Goal: Information Seeking & Learning: Learn about a topic

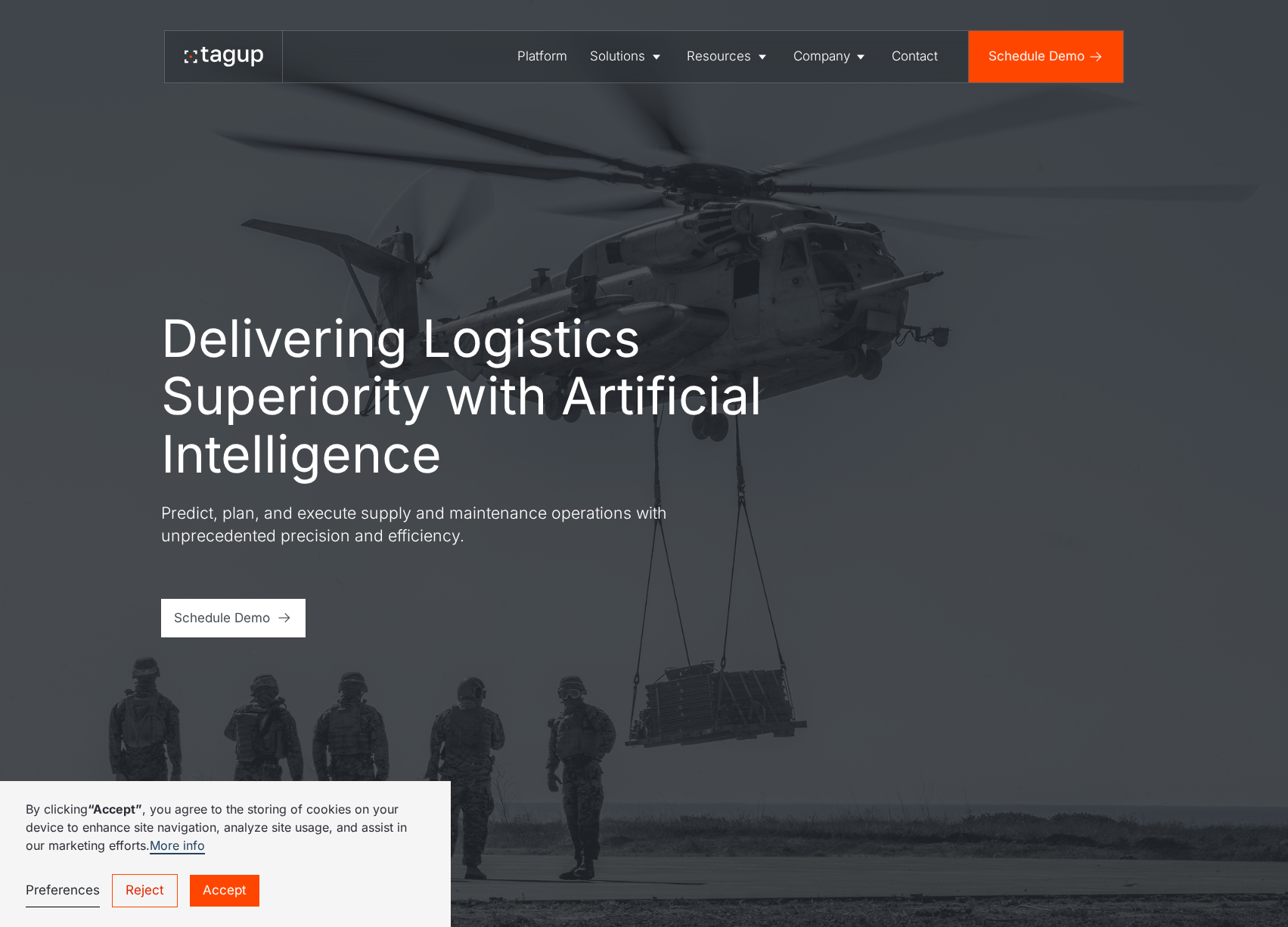
click at [220, 882] on link "Accept" at bounding box center [224, 891] width 69 height 33
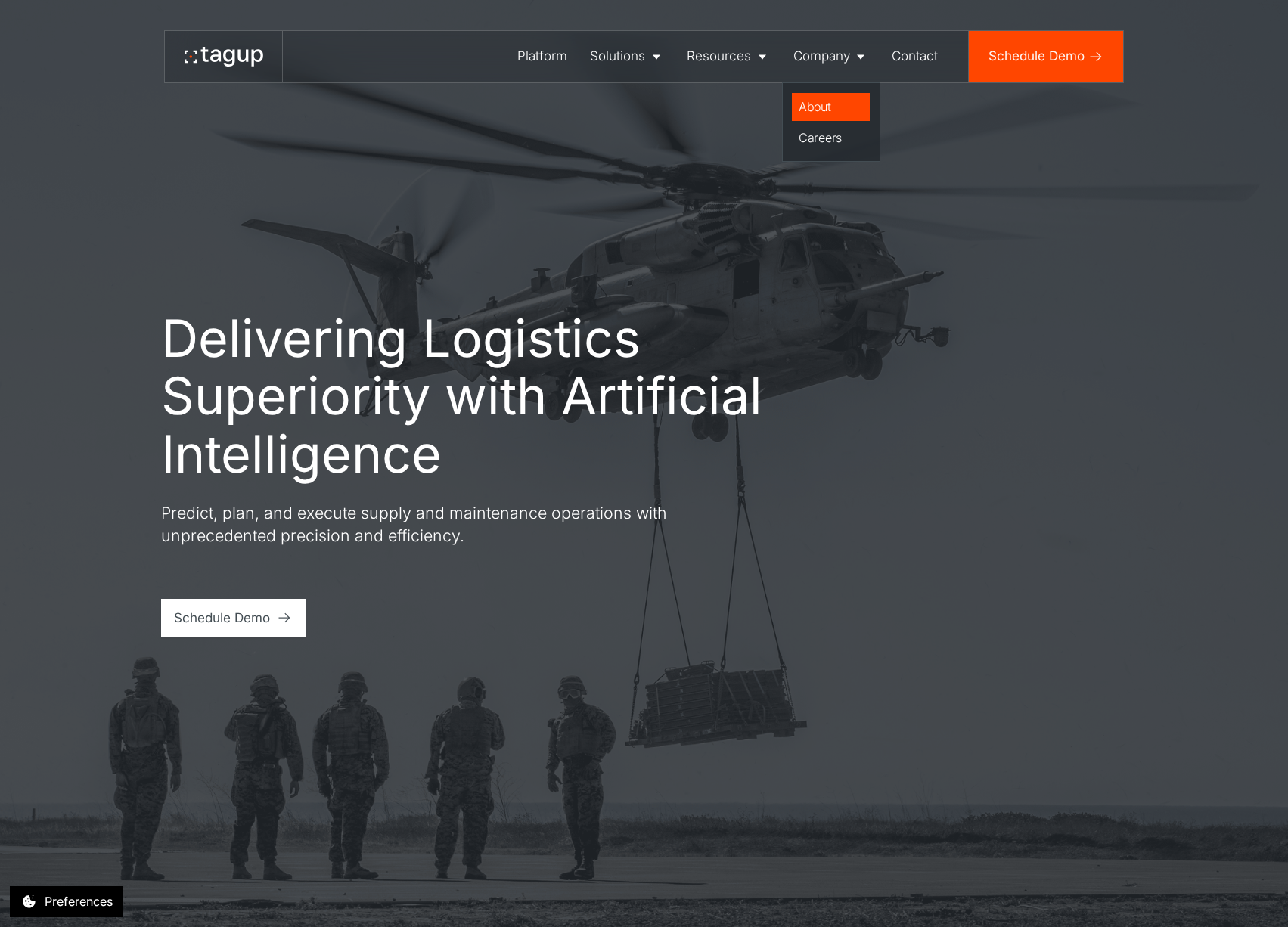
click at [831, 104] on div "About" at bounding box center [831, 107] width 65 height 18
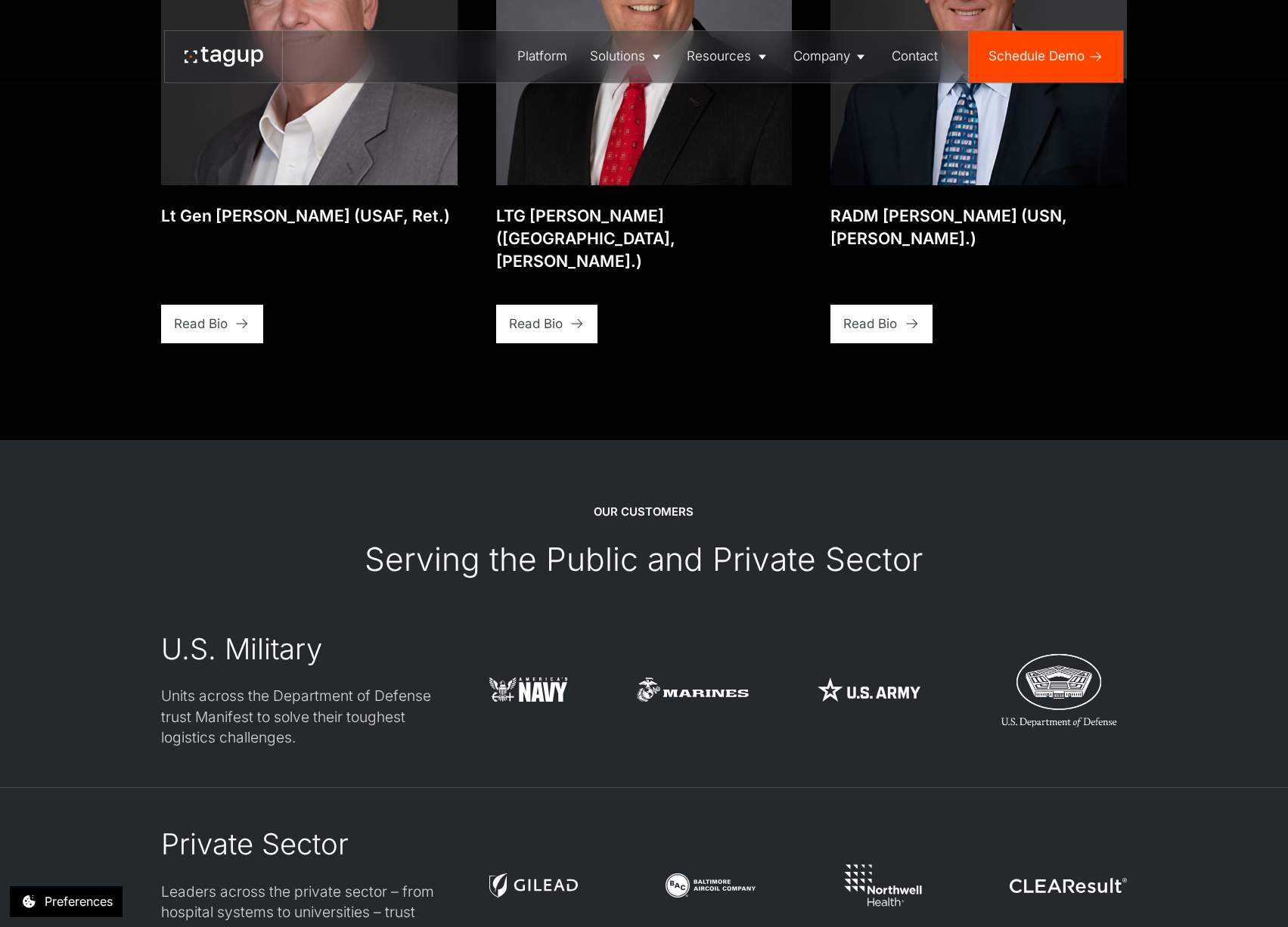
scroll to position [4084, 0]
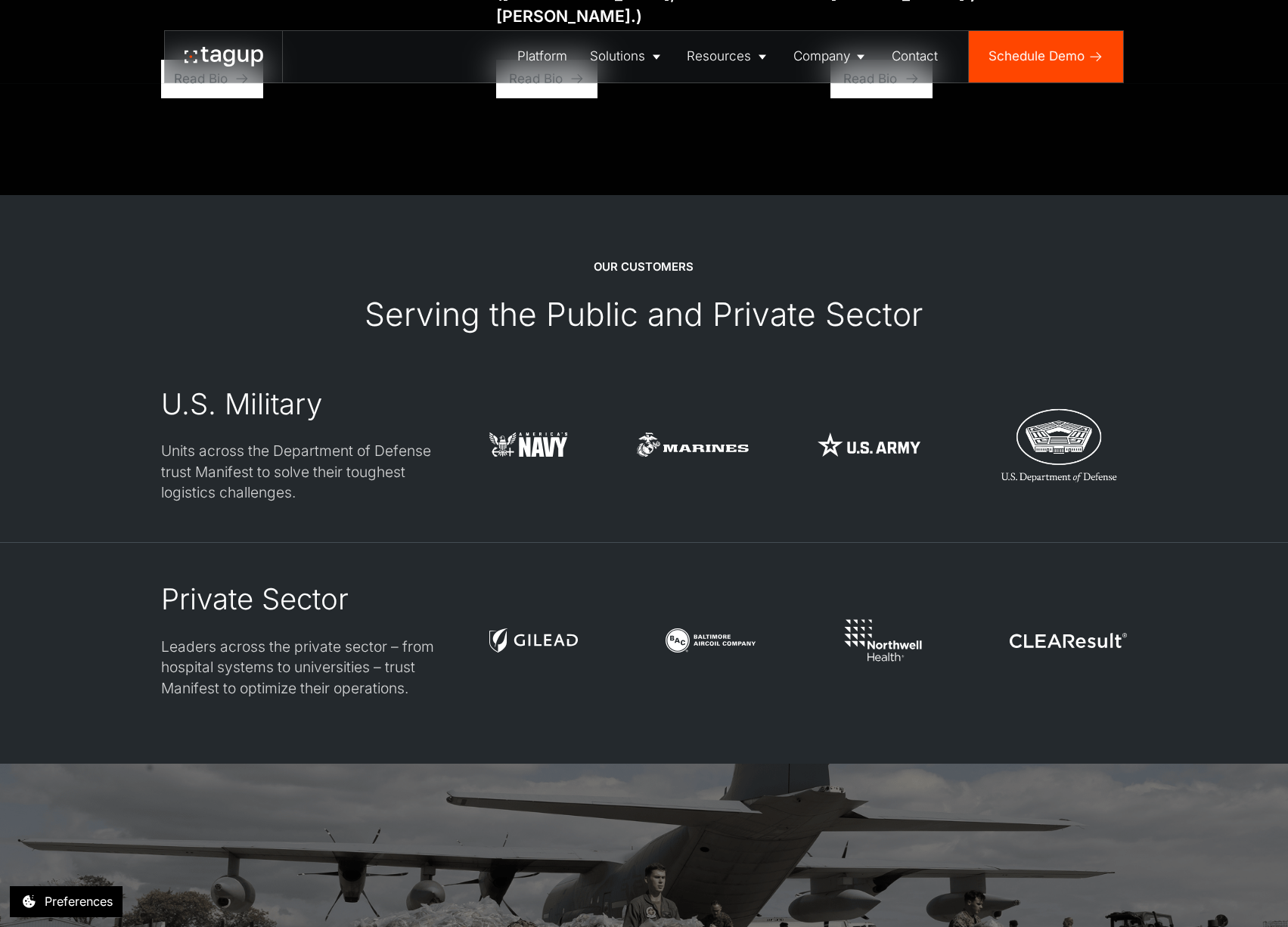
click at [481, 590] on div "Private Sector Leaders across the private sector – from hospital systems to uni…" at bounding box center [644, 640] width 966 height 118
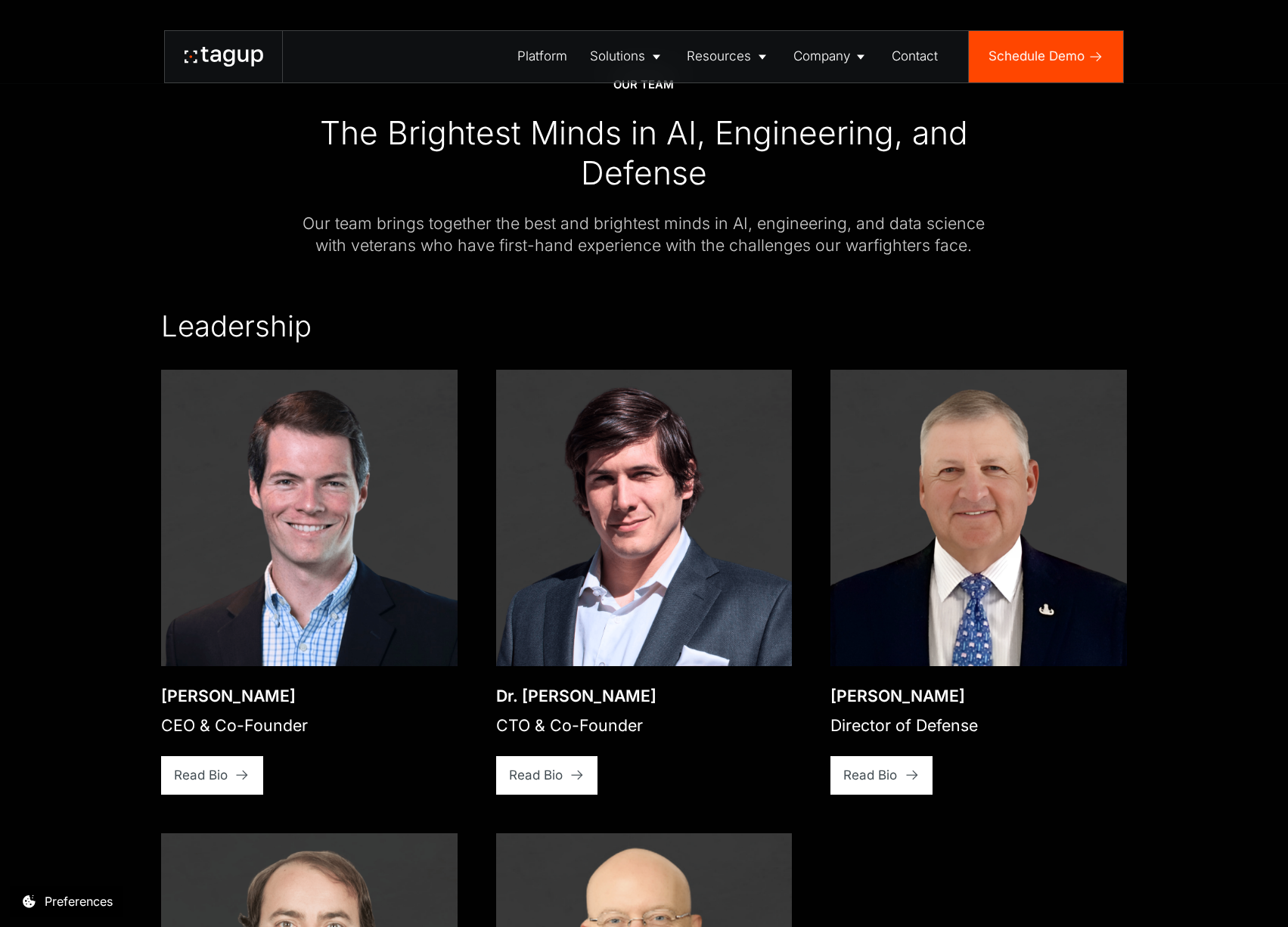
scroll to position [2254, 0]
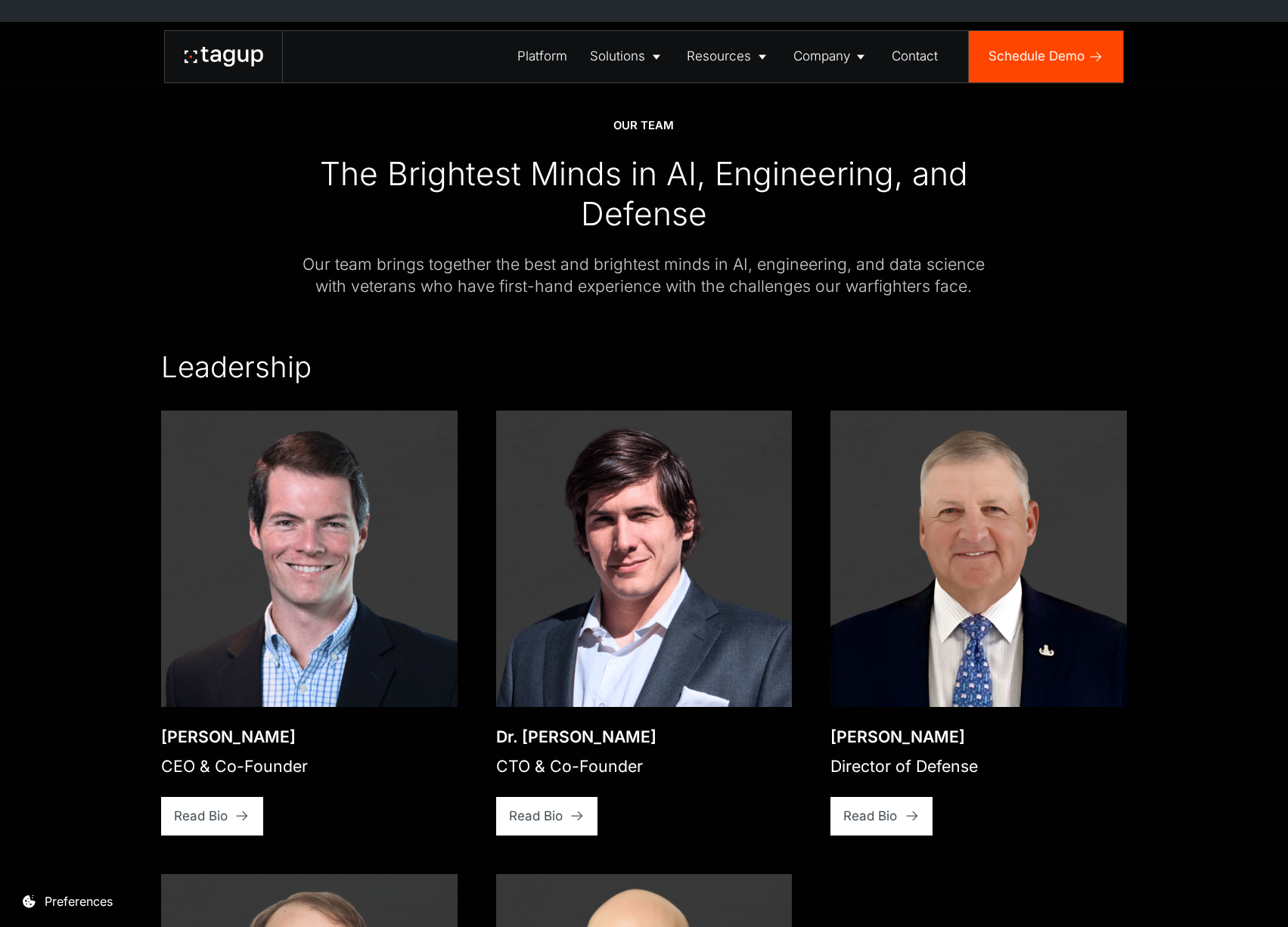
click at [324, 522] on img at bounding box center [310, 559] width 297 height 297
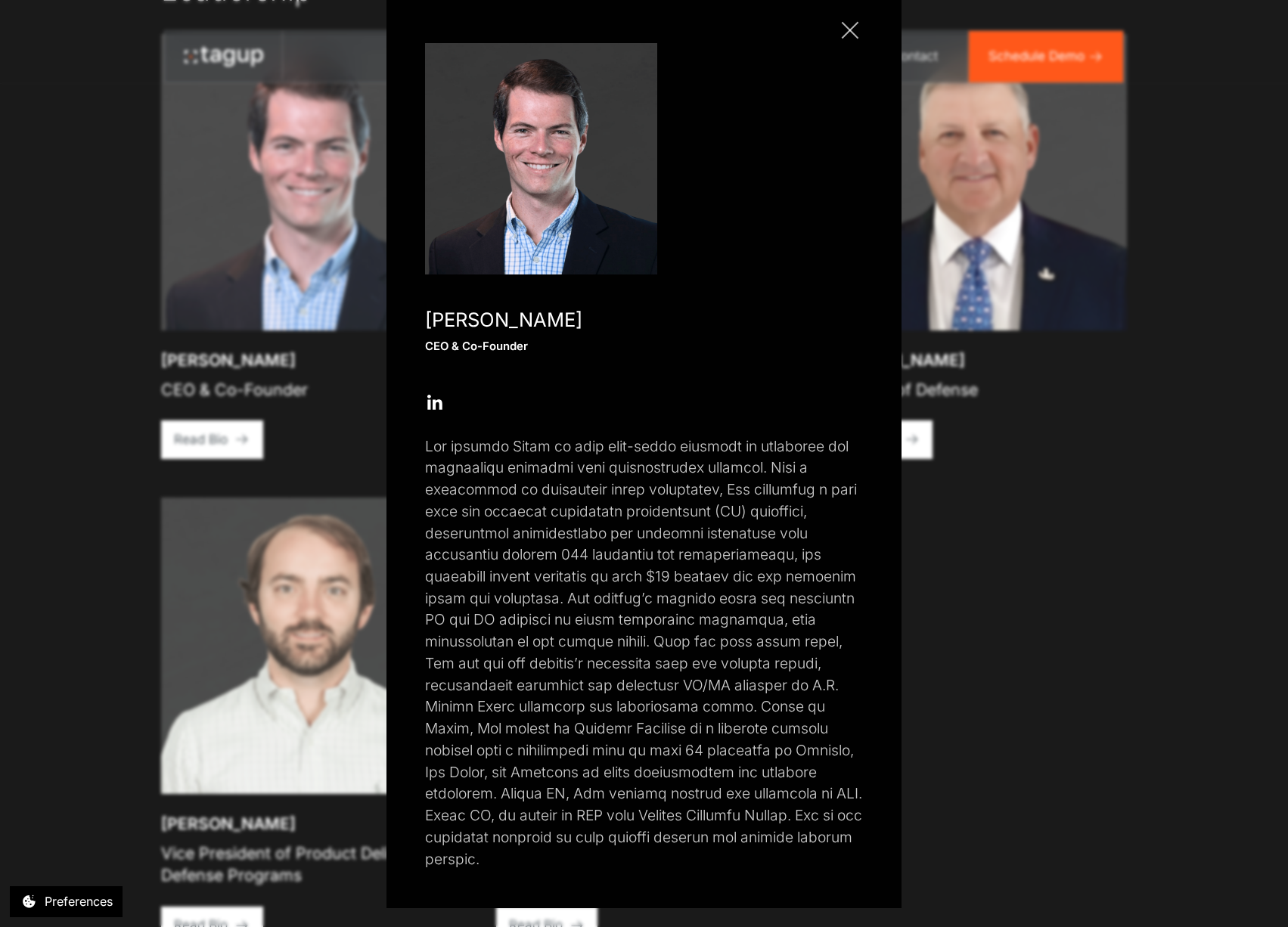
scroll to position [2633, 0]
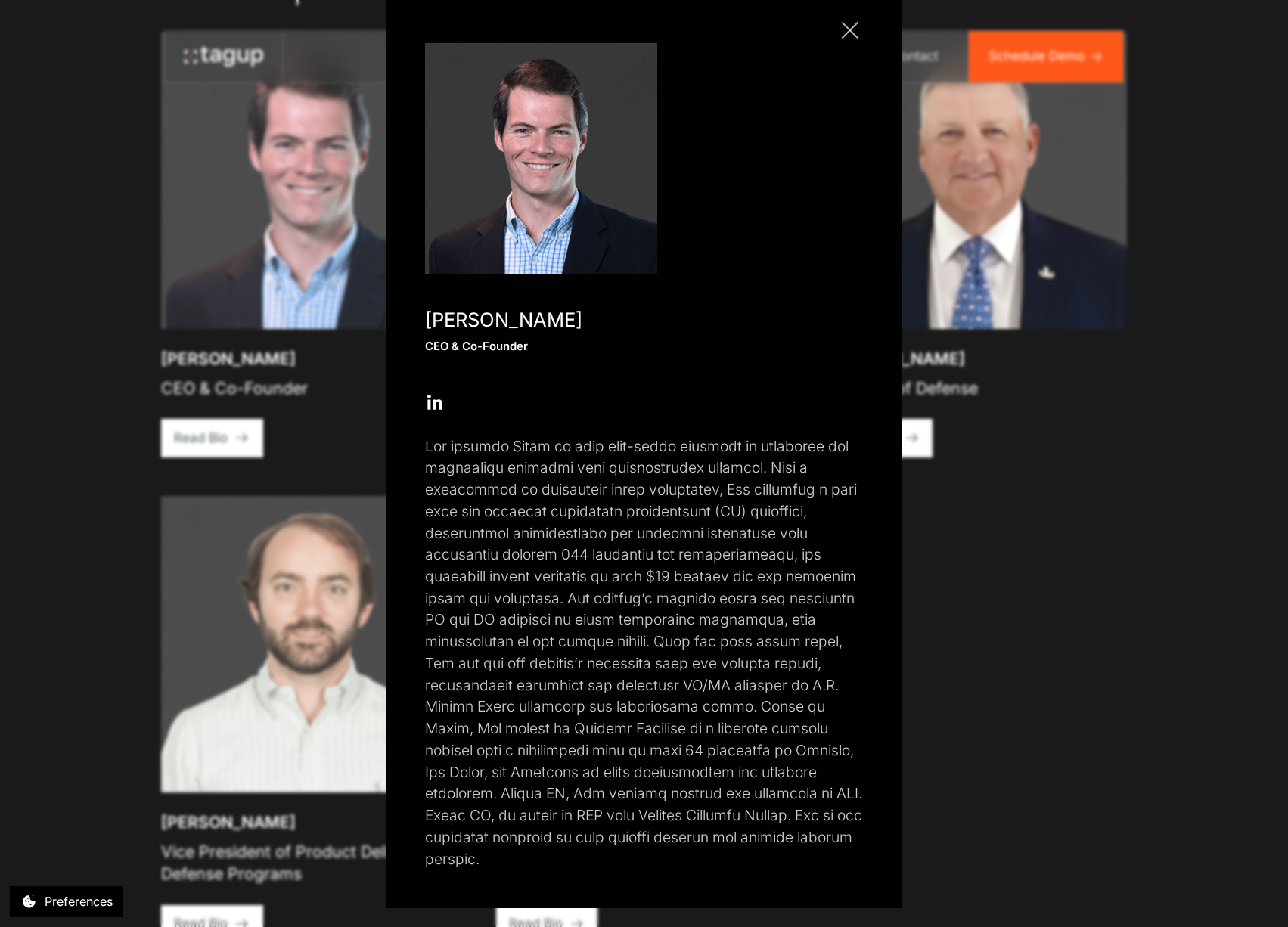
click at [143, 544] on div "Close popup Jon Garrity CEO & Co-Founder Open Open Twitter profile Send Email O…" at bounding box center [644, 463] width 1288 height 927
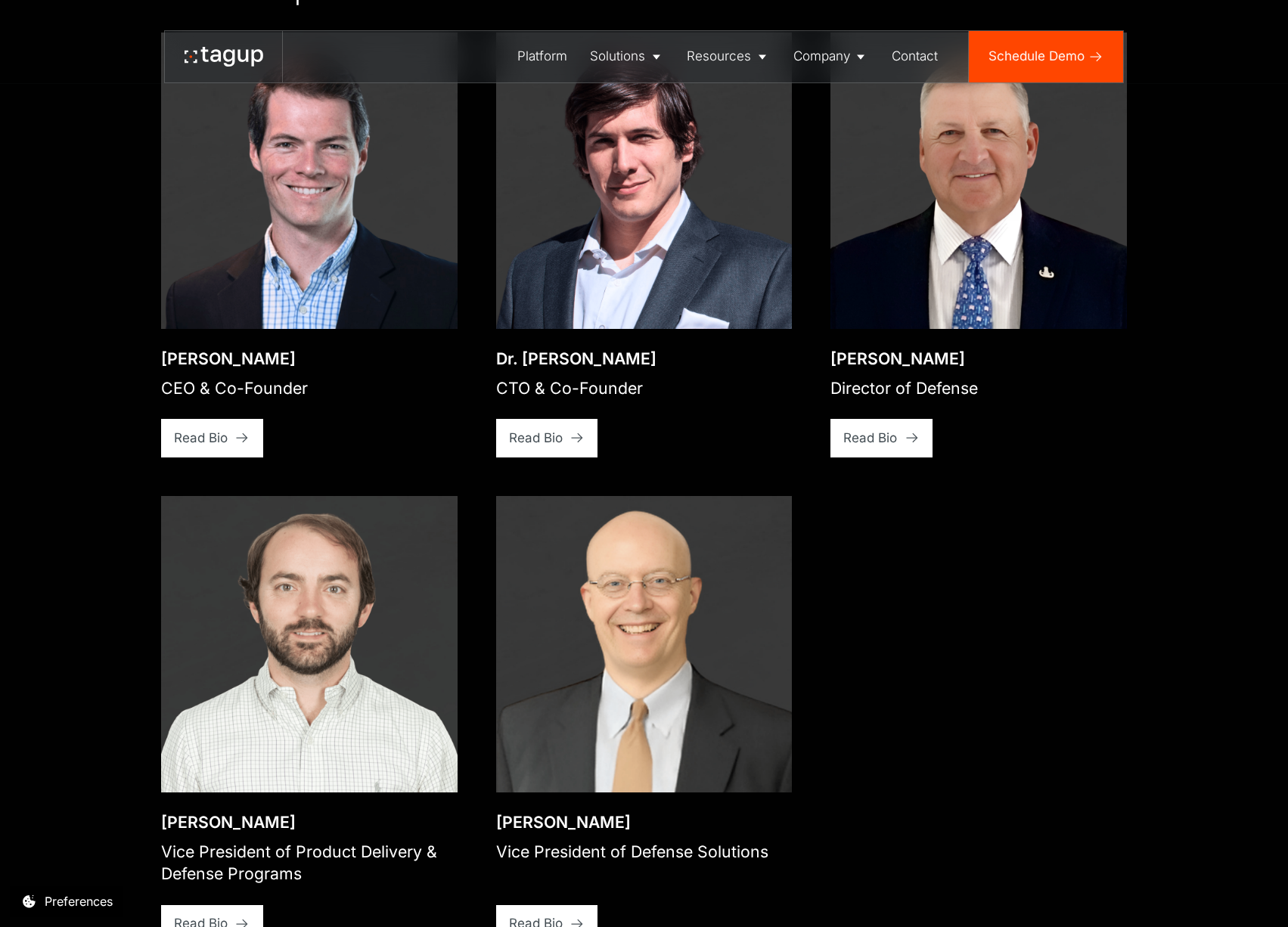
click at [1026, 611] on div "Open bio popup Jon Garrity CEO & Co-Founder View bio Read Bio Open bio popup Dr…" at bounding box center [644, 488] width 966 height 912
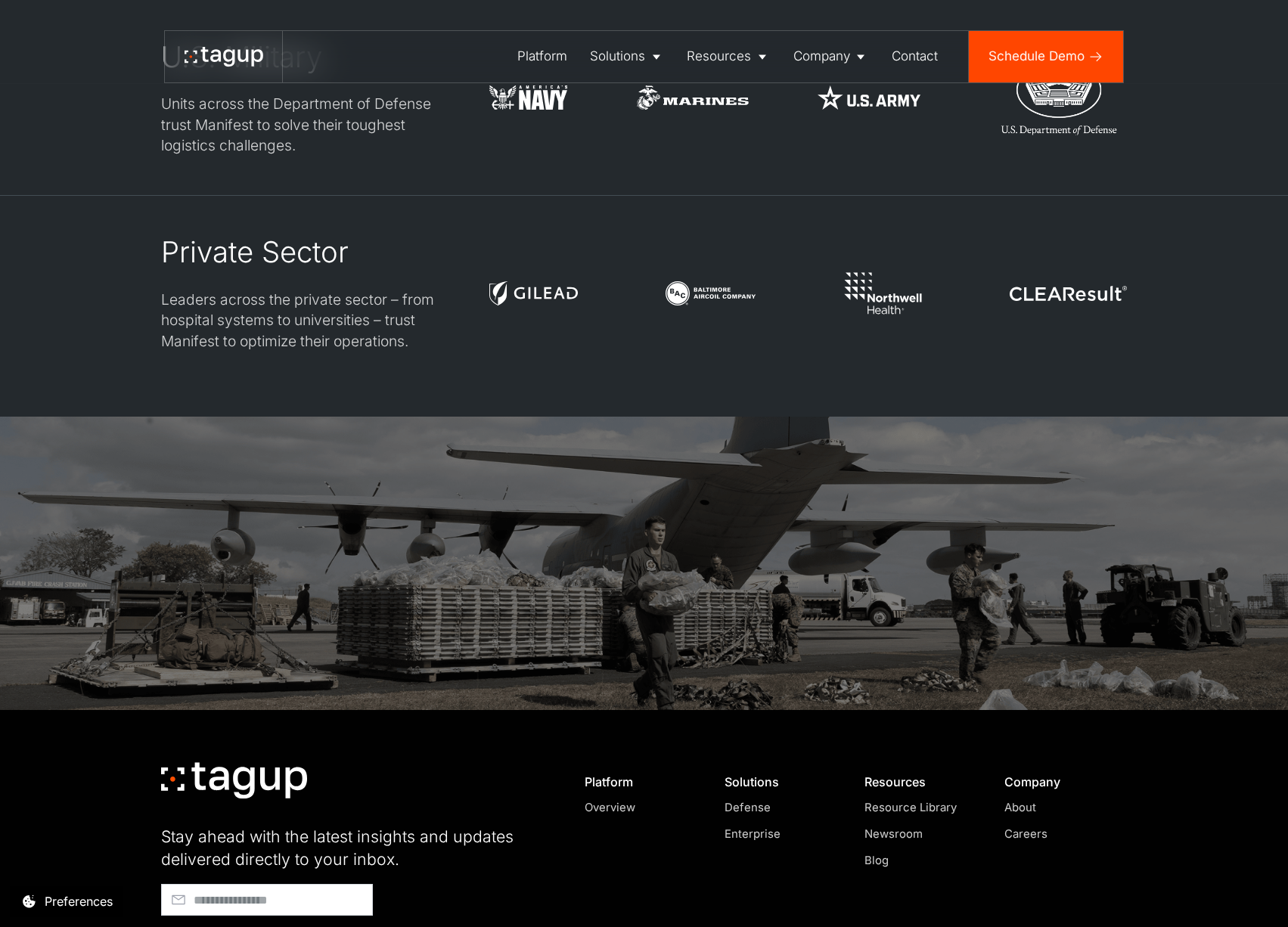
scroll to position [4599, 0]
